Goal: Task Accomplishment & Management: Use online tool/utility

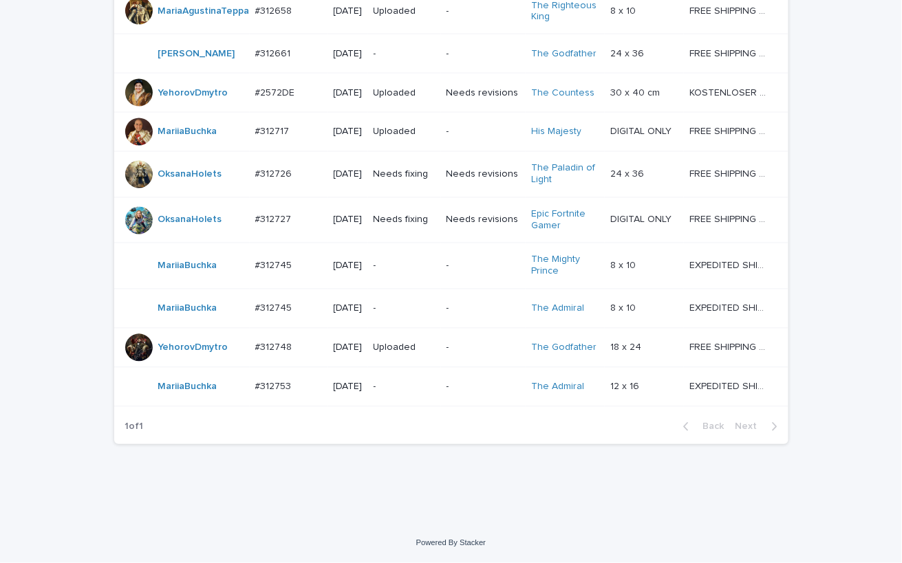
scroll to position [671, 0]
click at [843, 471] on div "Loading... Saving… Loading... Saving… Check Your Order Artist Name Date Design_…" at bounding box center [451, 61] width 902 height 926
click at [852, 91] on div "Loading... Saving… Loading... Saving… Check Your Order Artist Name Date Design_…" at bounding box center [451, 61] width 902 height 926
click at [824, 76] on div "Loading... Saving… Loading... Saving… Check Your Order Artist Name Date Design_…" at bounding box center [451, 61] width 902 height 926
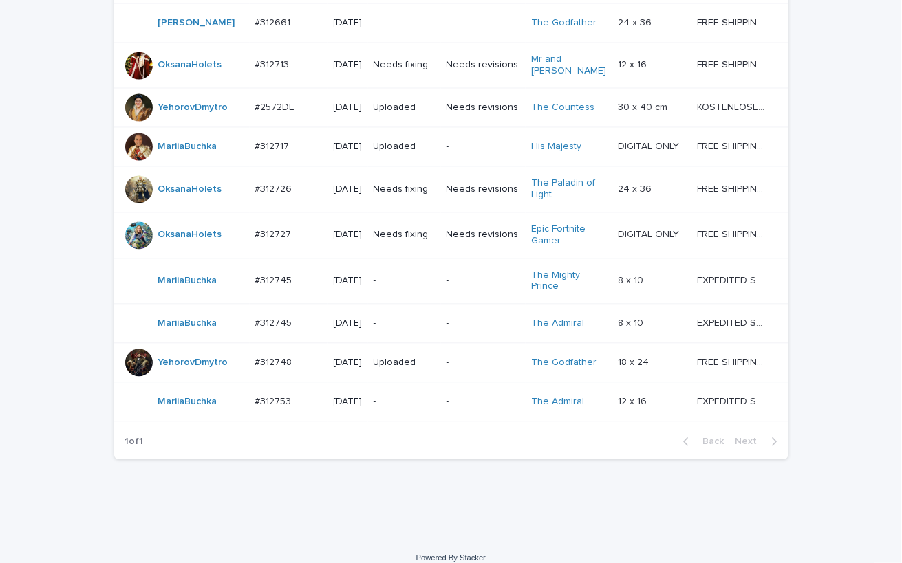
scroll to position [717, 0]
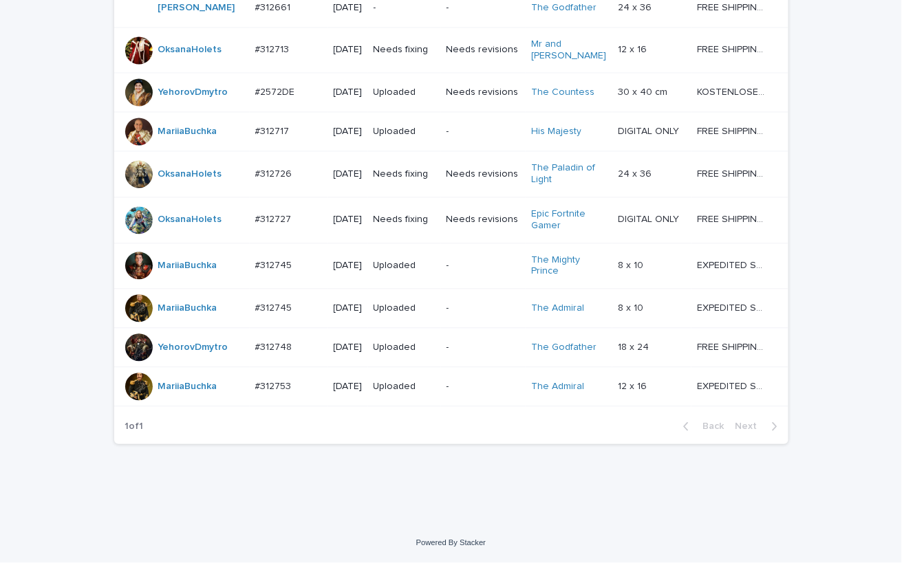
click at [47, 53] on div "Loading... Saving… Loading... Saving… Check Your Order Artist Name Date Design_…" at bounding box center [451, 15] width 902 height 1018
click at [814, 132] on div "Loading... Saving… Loading... Saving… Check Your Order Artist Name Date Design_…" at bounding box center [451, 15] width 902 height 1018
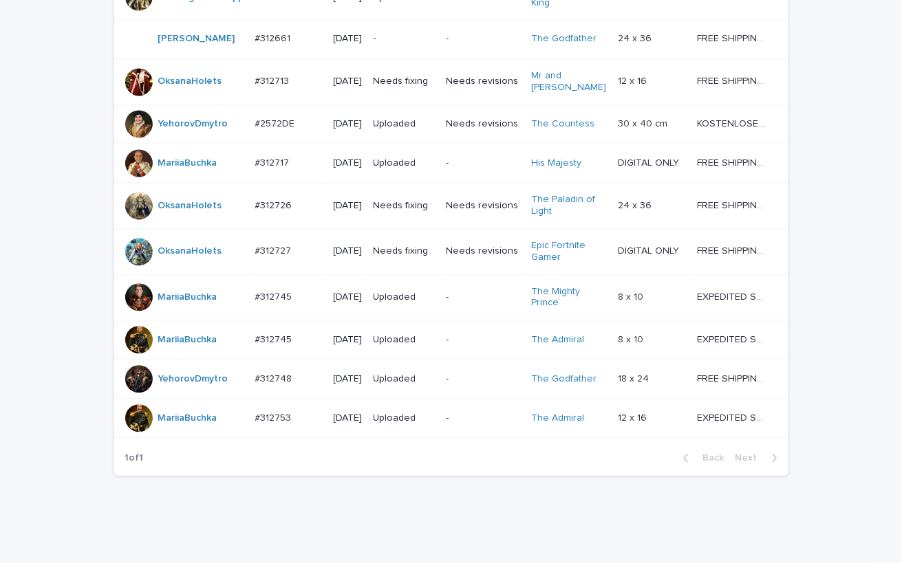
scroll to position [740, 0]
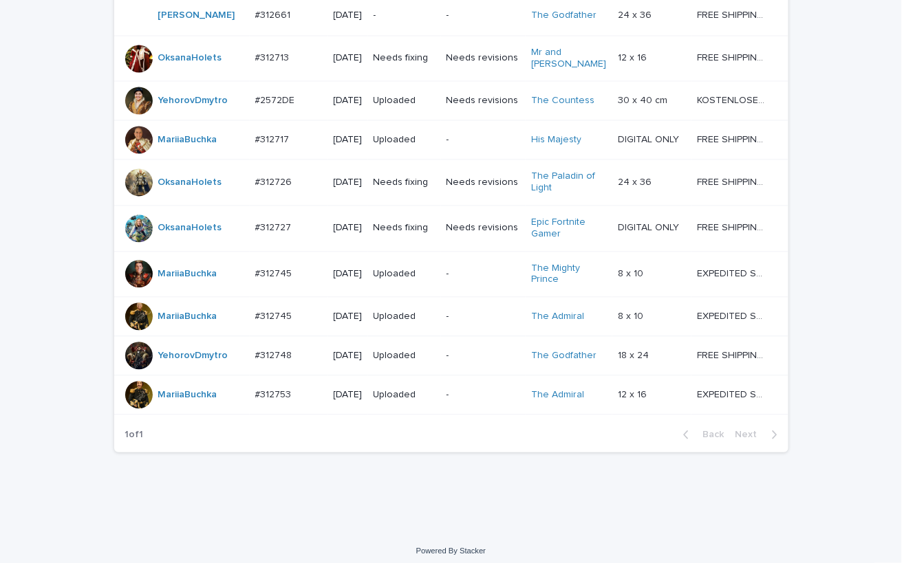
click at [845, 45] on div "Loading... Saving… Loading... Saving… Check Your Order Artist Name Date Design_…" at bounding box center [451, 3] width 902 height 1057
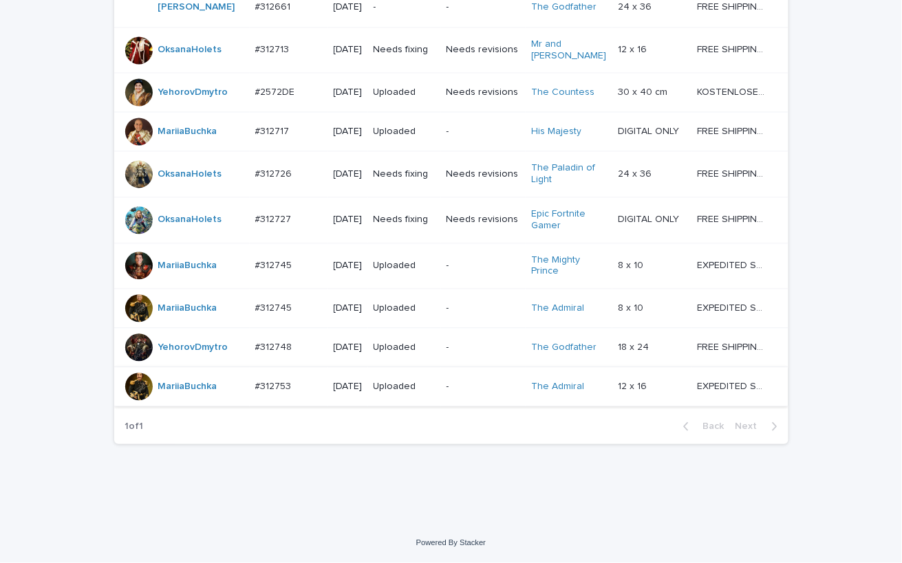
scroll to position [810, 0]
